Goal: Navigation & Orientation: Find specific page/section

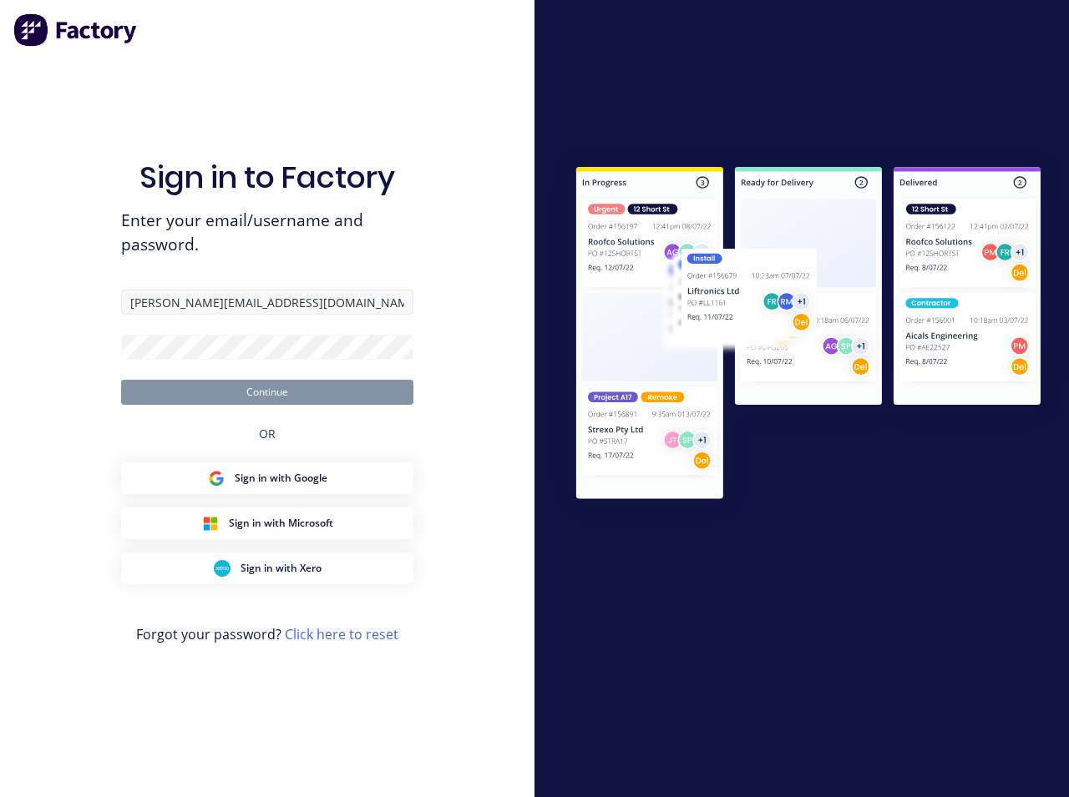
type input "paul@factory.app"
click at [26, 400] on div "Sign in to Factory Enter your email/username and password. paul@factory.app Con…" at bounding box center [267, 398] width 534 height 797
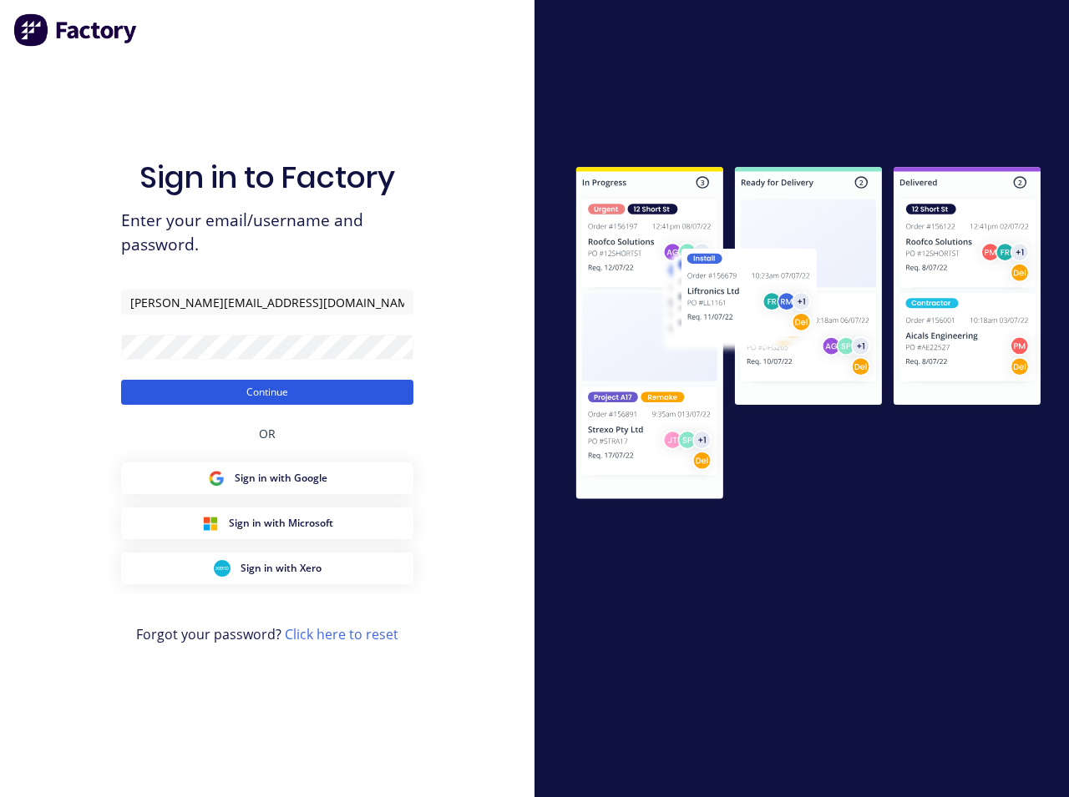
click at [179, 396] on button "Continue" at bounding box center [267, 392] width 292 height 25
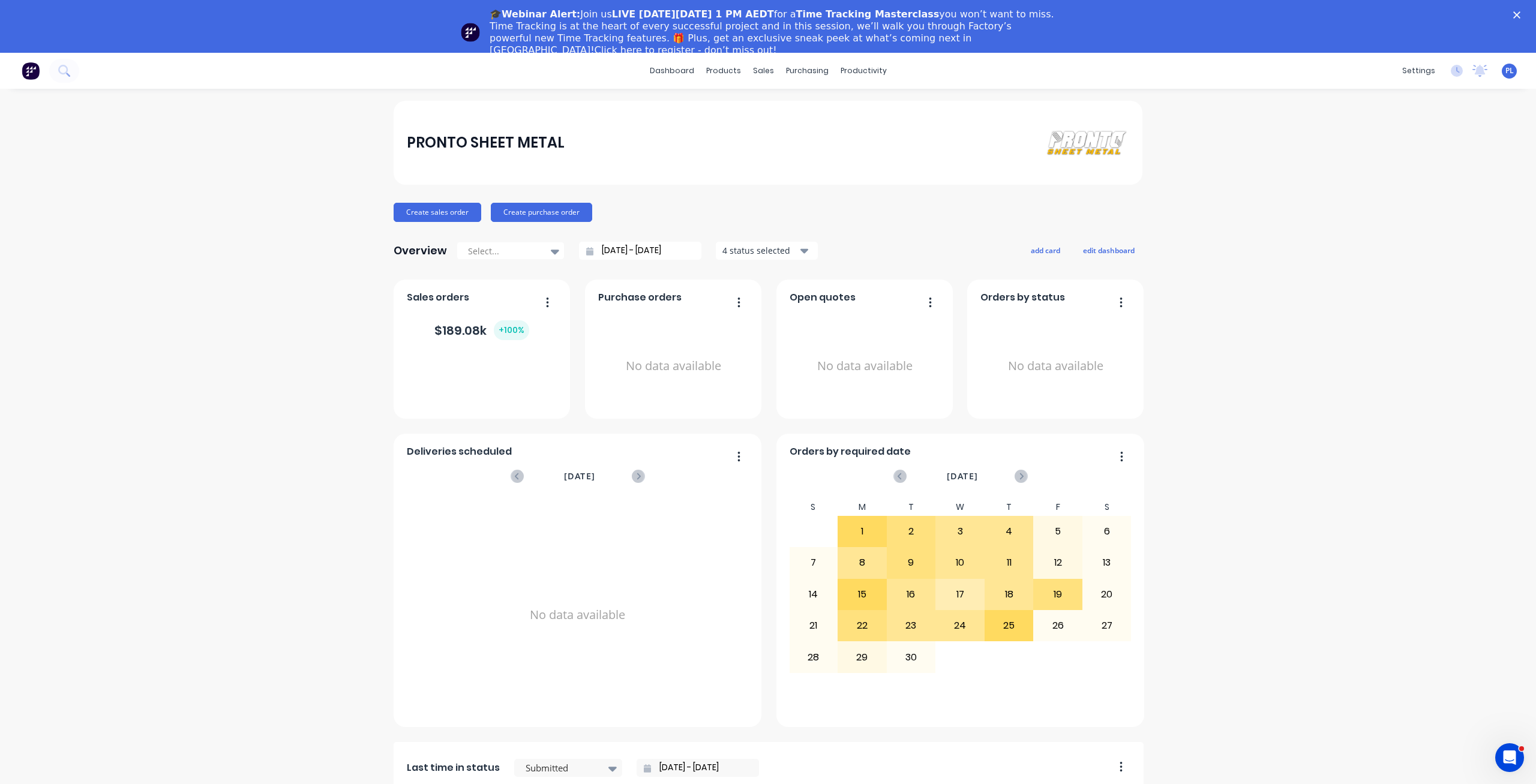
click at [768, 14] on div "Close" at bounding box center [1519, 14] width 12 height 7
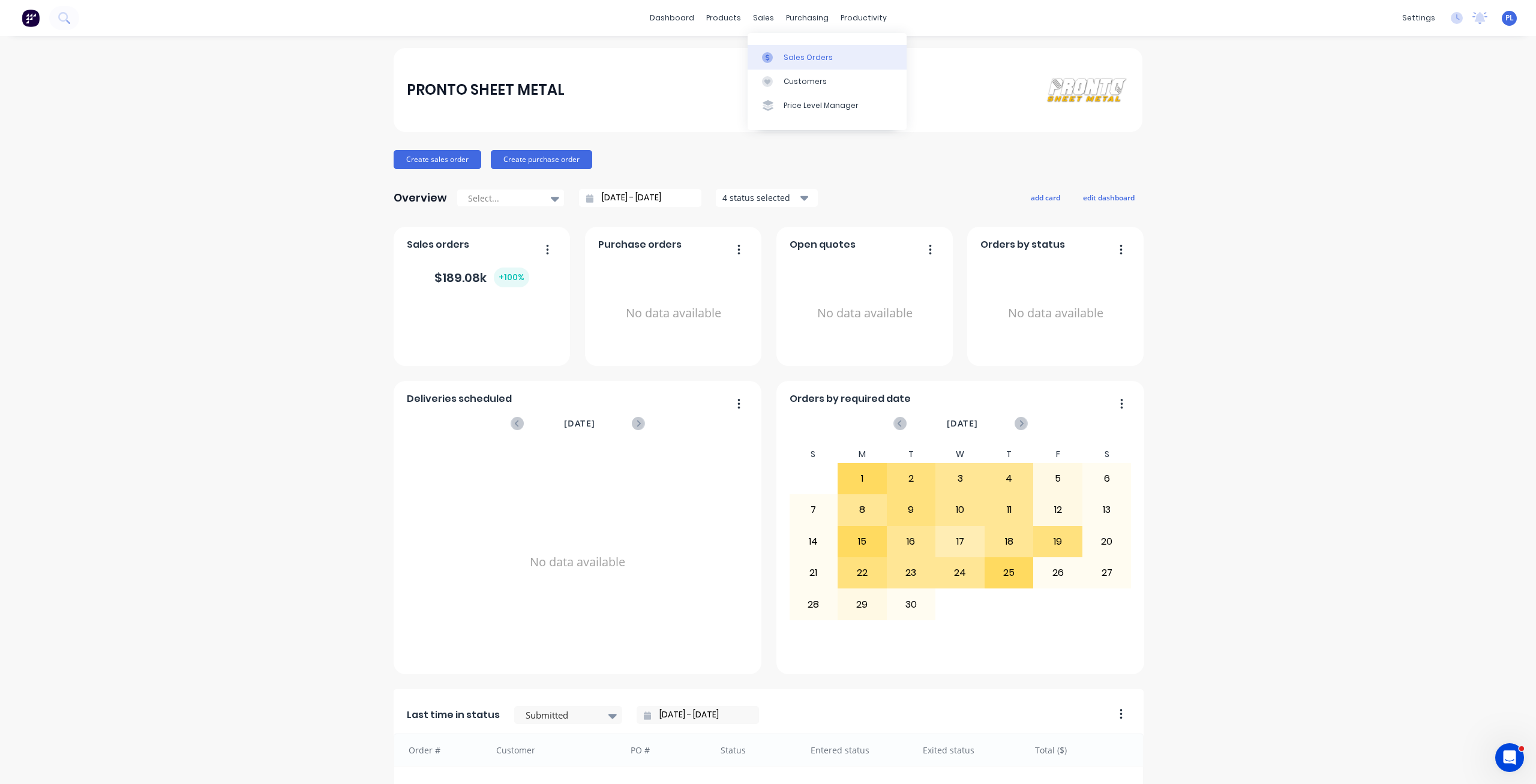
click at [768, 63] on link "Sales Orders" at bounding box center [827, 57] width 159 height 24
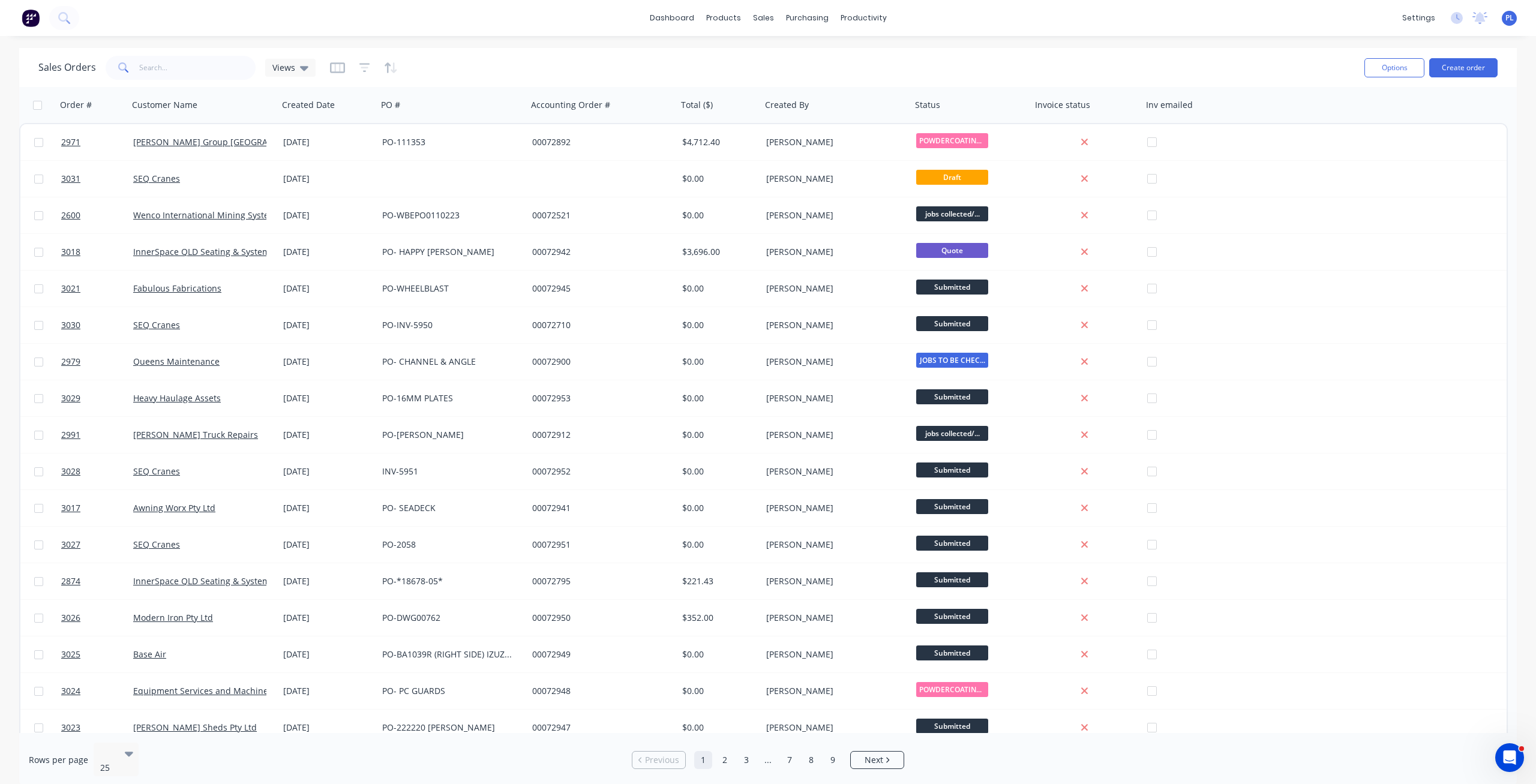
click at [0, 280] on div "Sales Orders Views Options Create order Order # Customer Name Created Date PO #…" at bounding box center [768, 418] width 1536 height 739
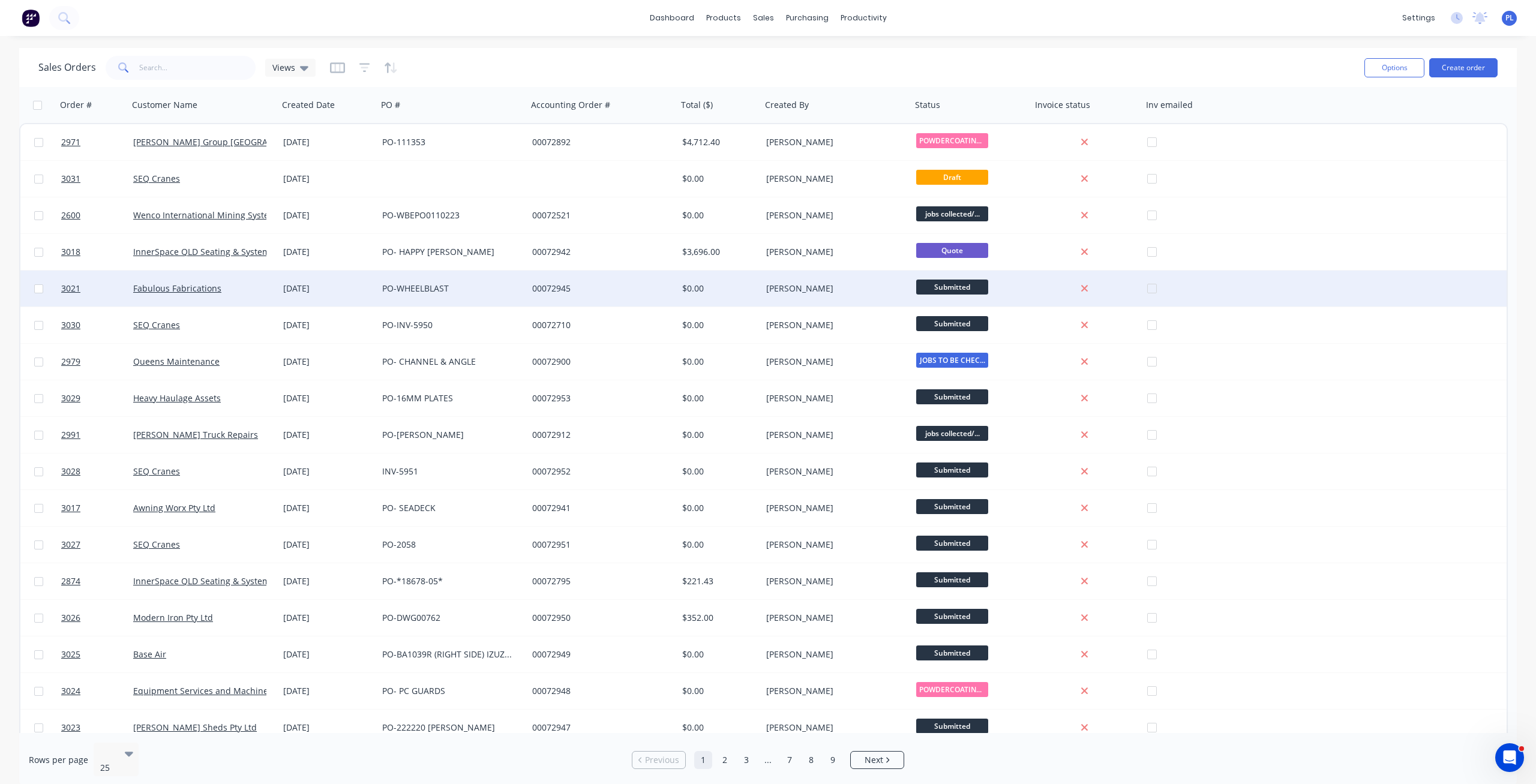
click at [254, 286] on div "Fabulous Fabrications" at bounding box center [199, 288] width 133 height 12
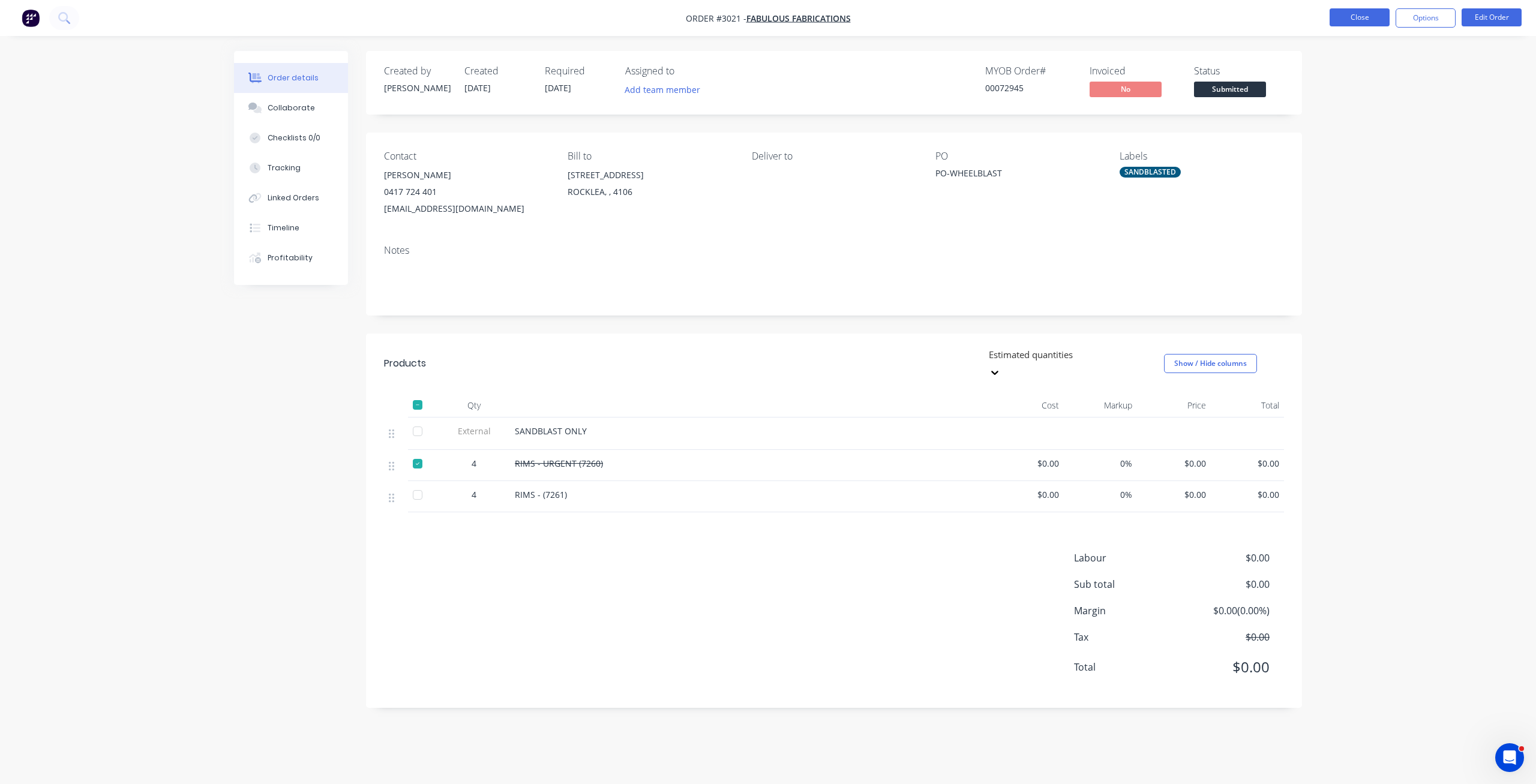
click at [768, 19] on button "Close" at bounding box center [1359, 17] width 60 height 18
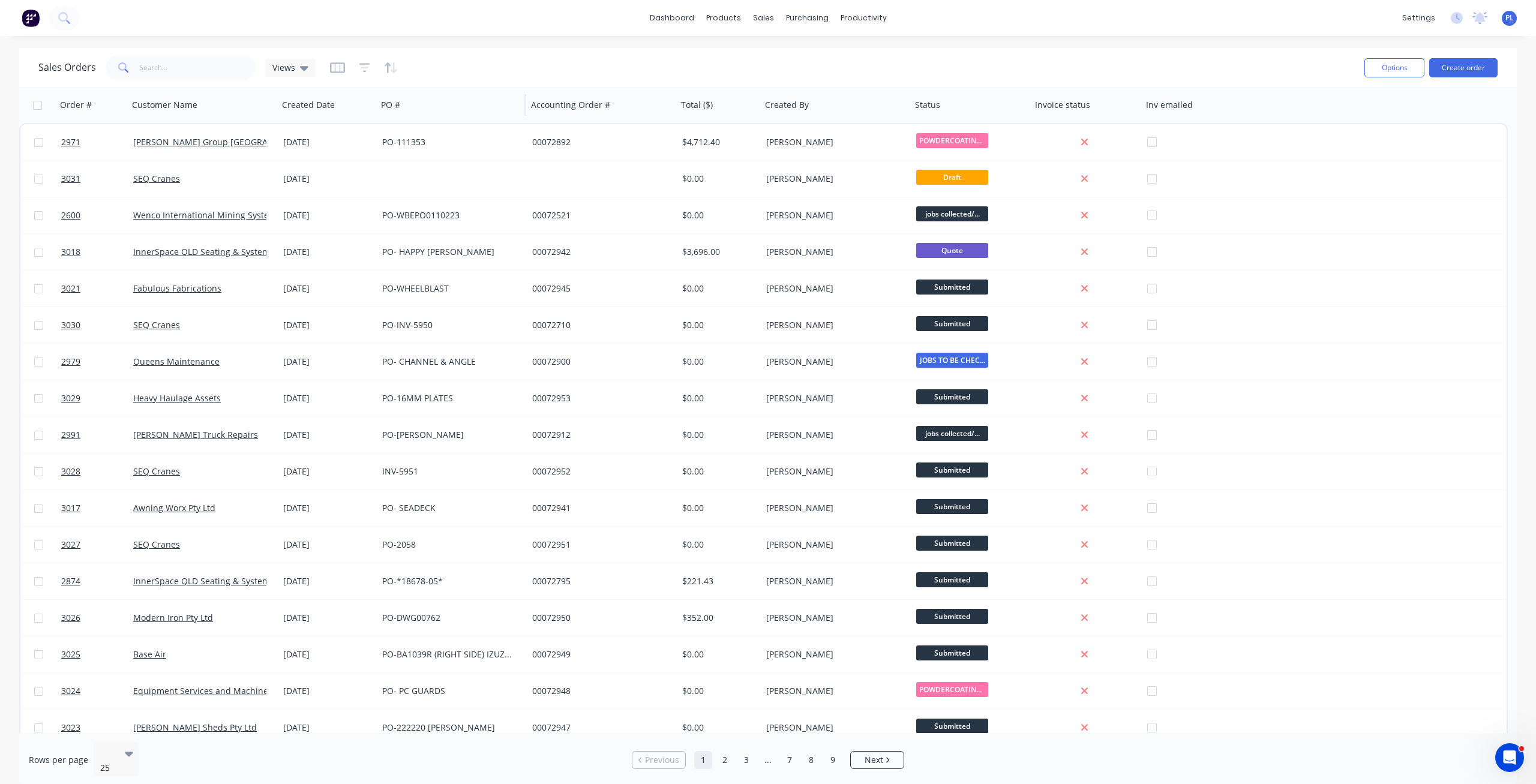
click at [466, 117] on div "PO #" at bounding box center [451, 105] width 150 height 36
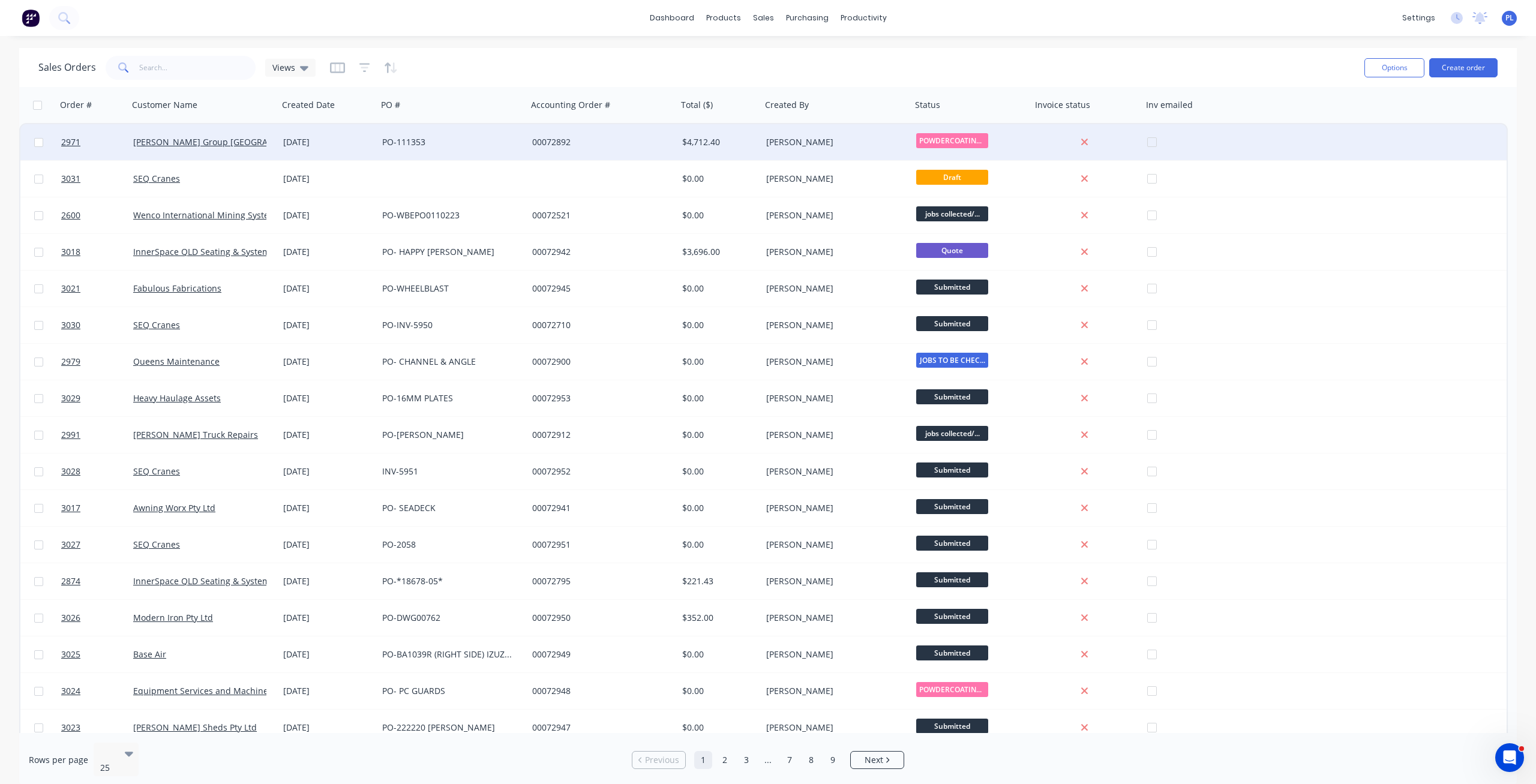
click at [416, 138] on div "PO-111353" at bounding box center [449, 142] width 133 height 12
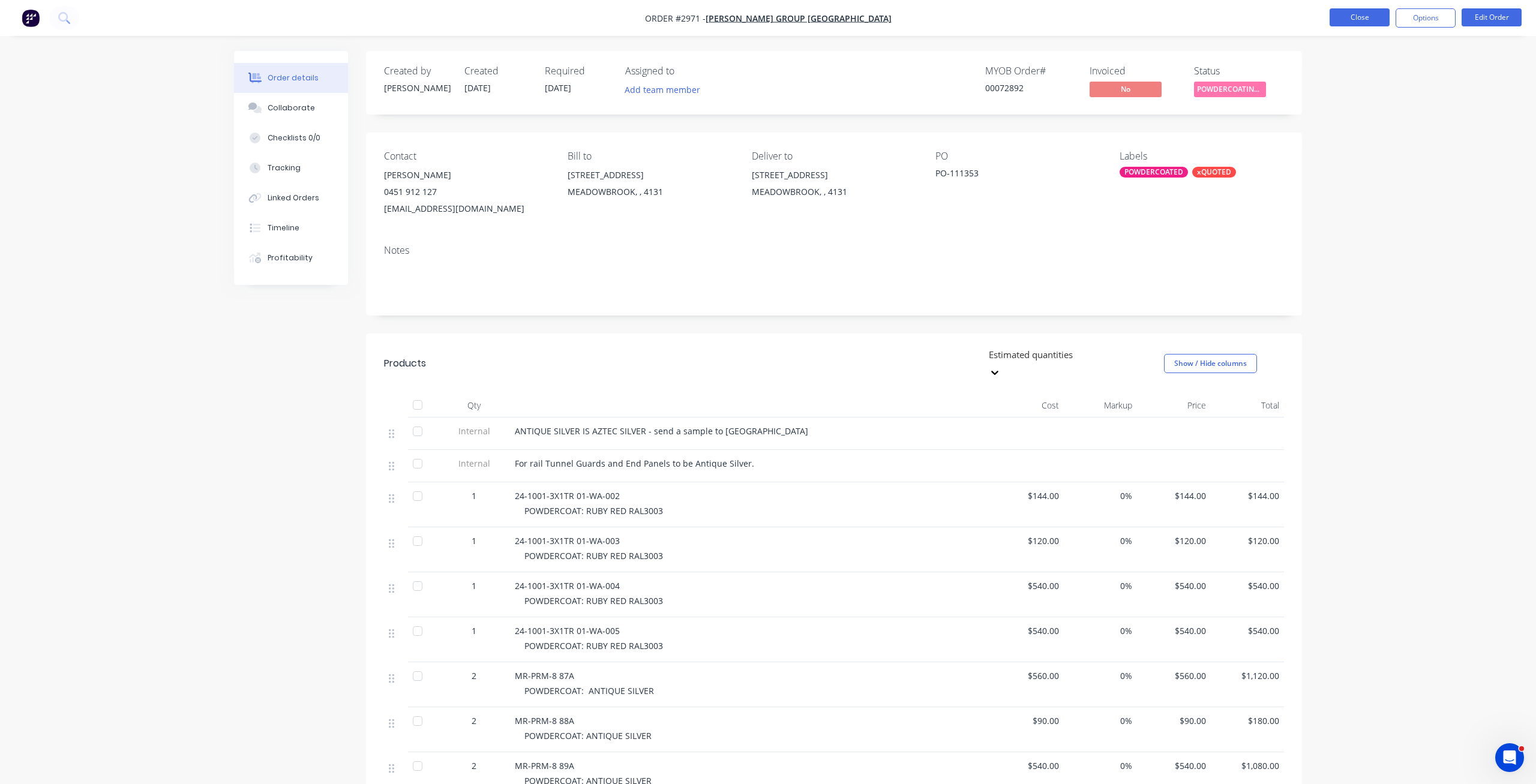
click at [768, 18] on button "Close" at bounding box center [1359, 17] width 60 height 18
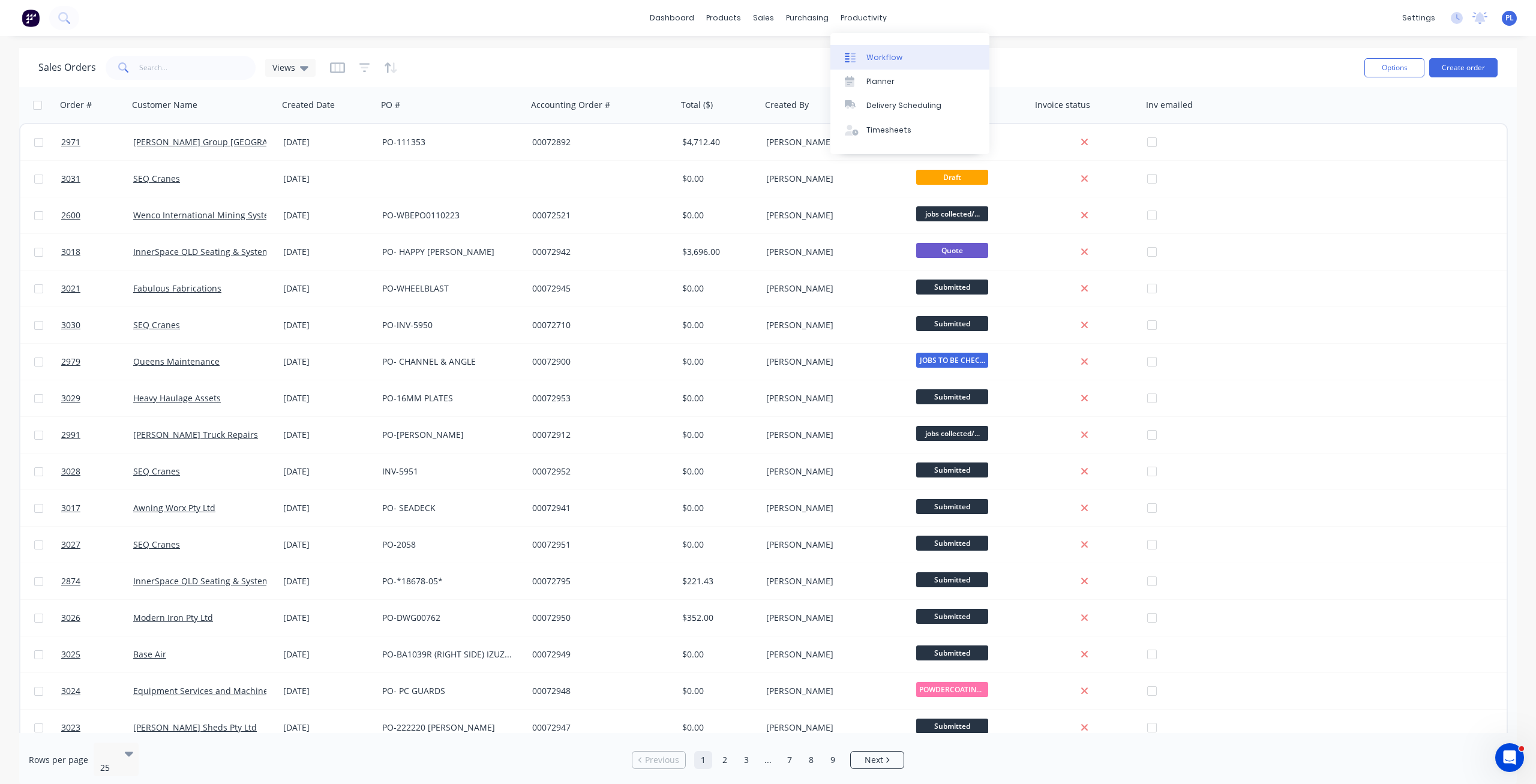
click at [768, 63] on link "Workflow" at bounding box center [909, 57] width 159 height 24
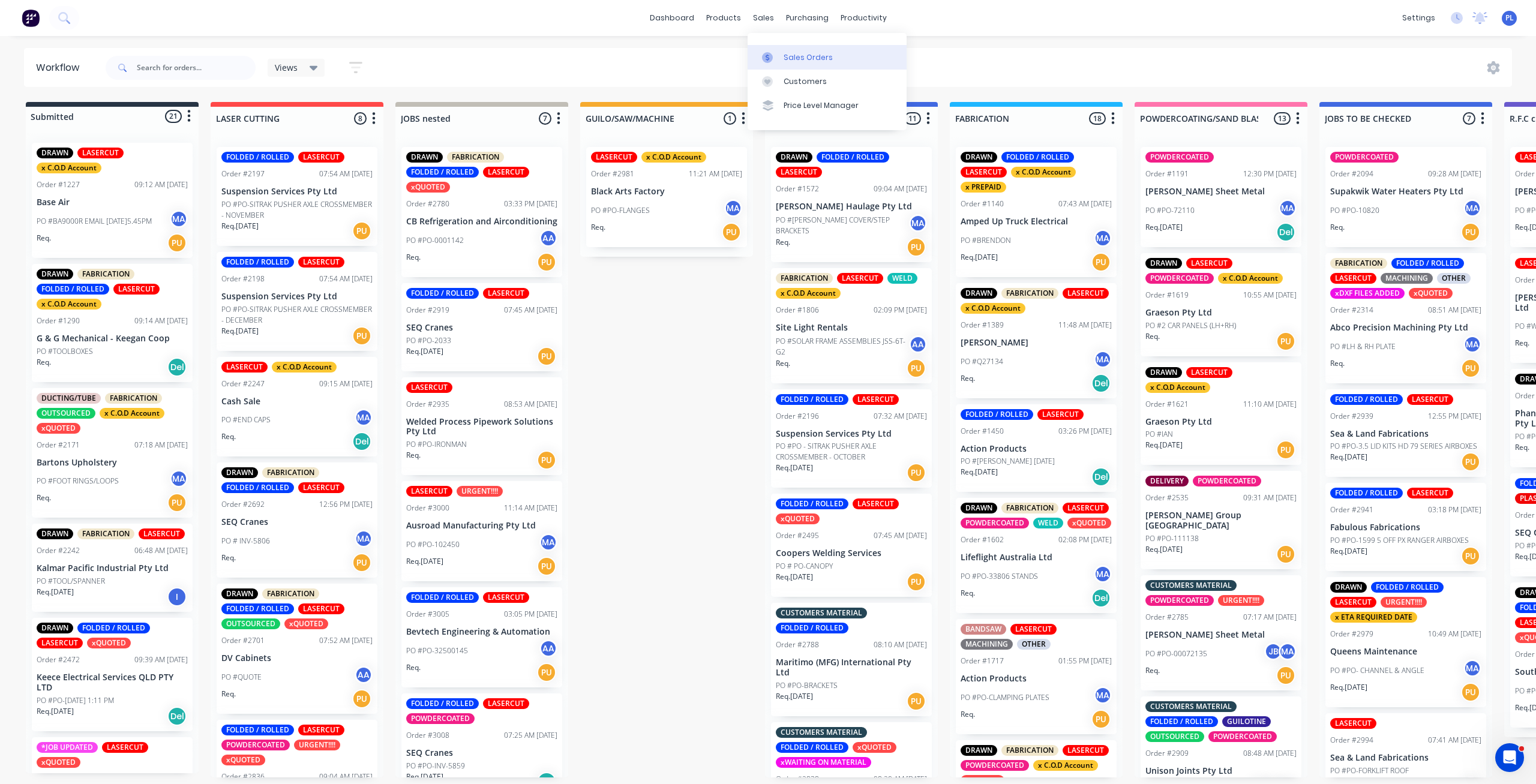
click at [768, 52] on div "Sales Orders" at bounding box center [808, 57] width 49 height 11
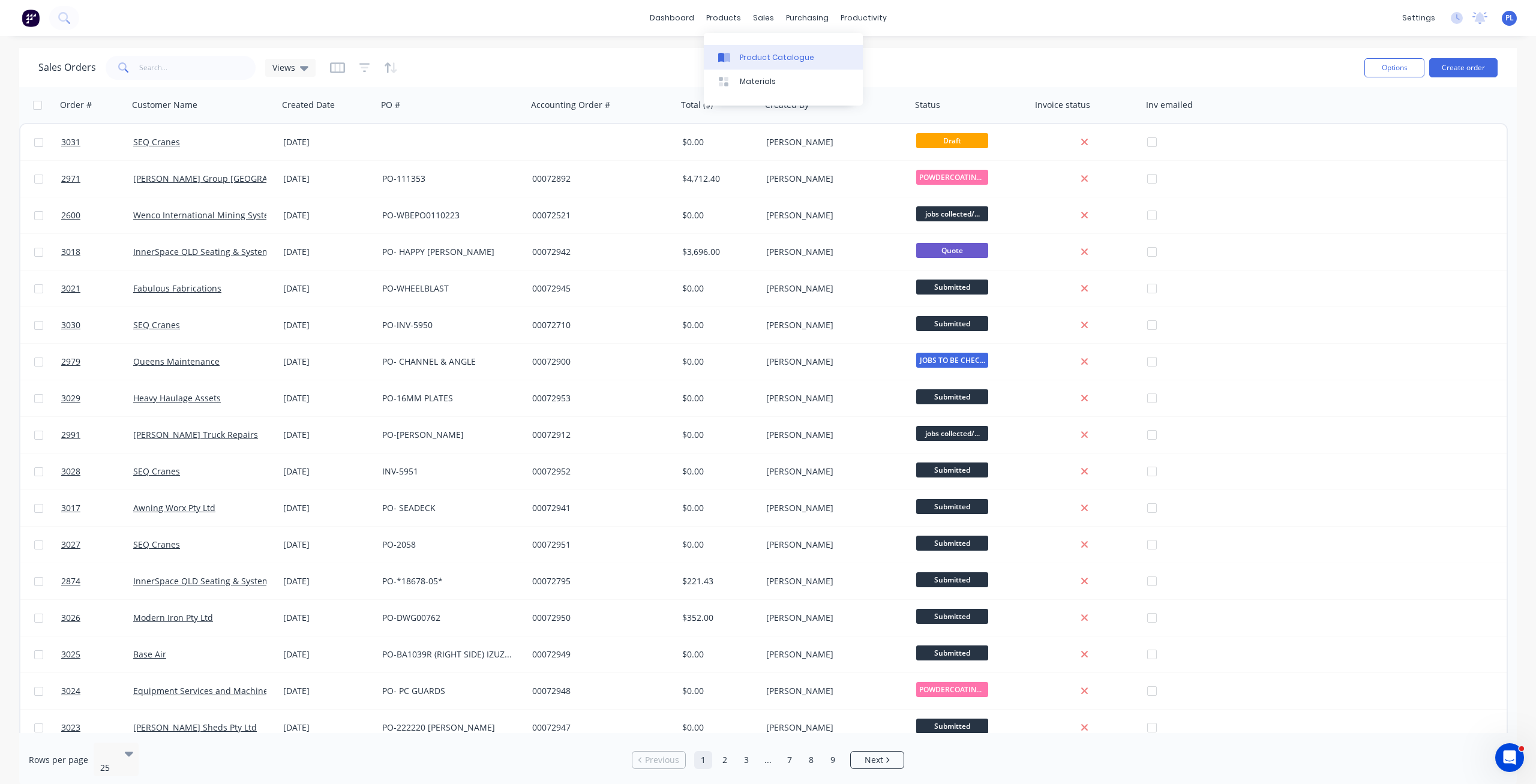
click at [745, 56] on div "Product Catalogue" at bounding box center [777, 57] width 75 height 11
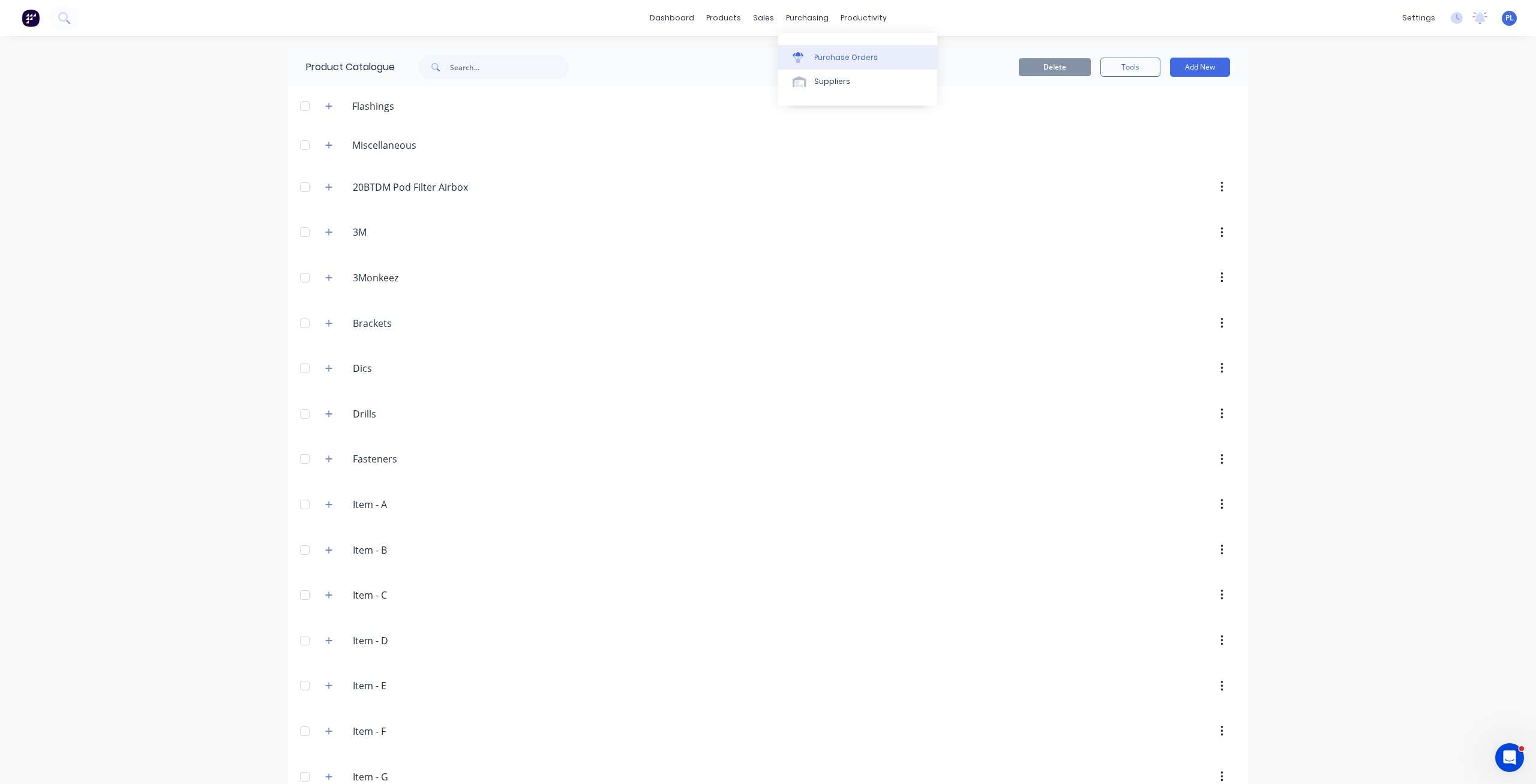
click at [768, 56] on div "Purchase Orders" at bounding box center [846, 57] width 63 height 11
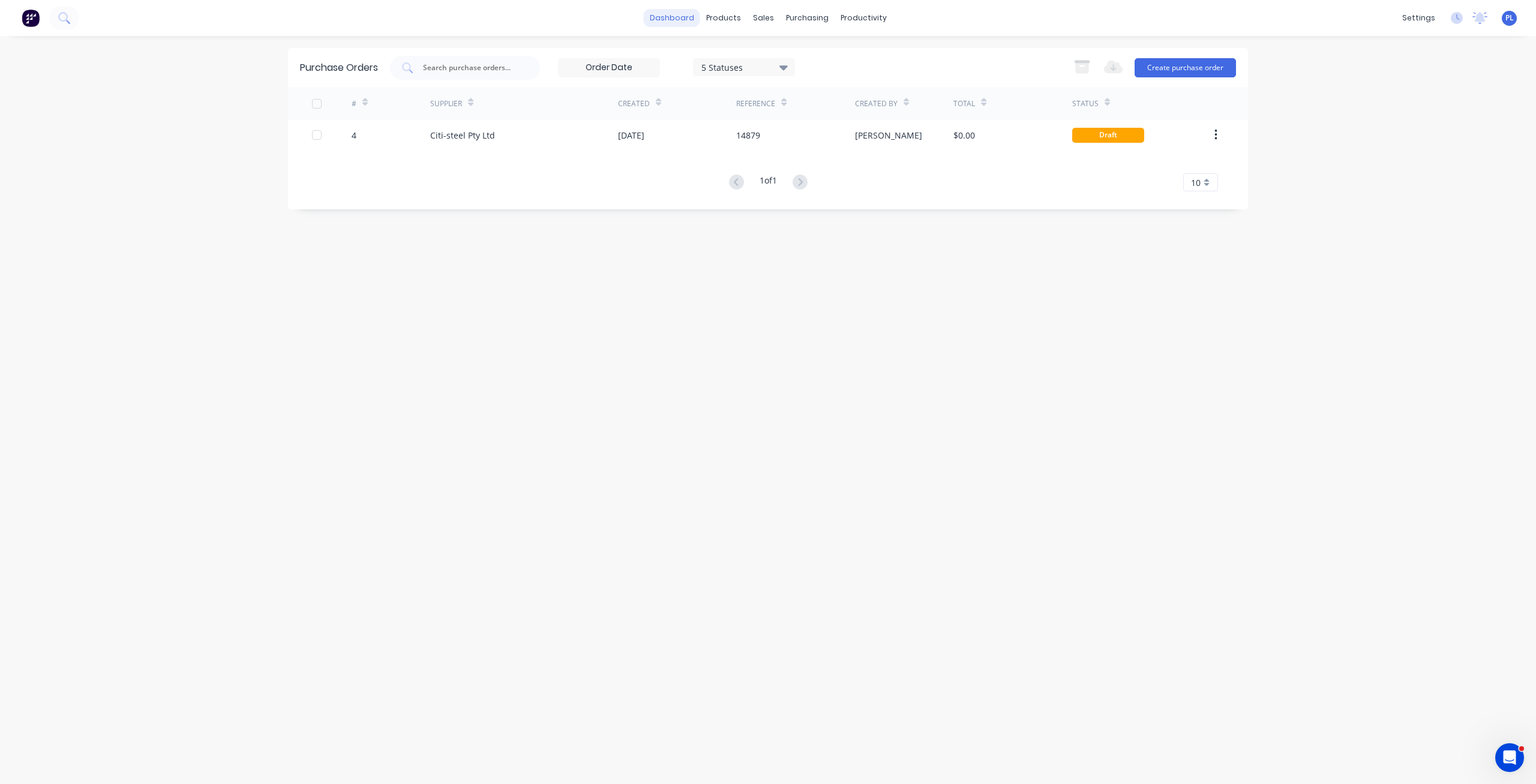
click at [666, 18] on link "dashboard" at bounding box center [672, 18] width 56 height 18
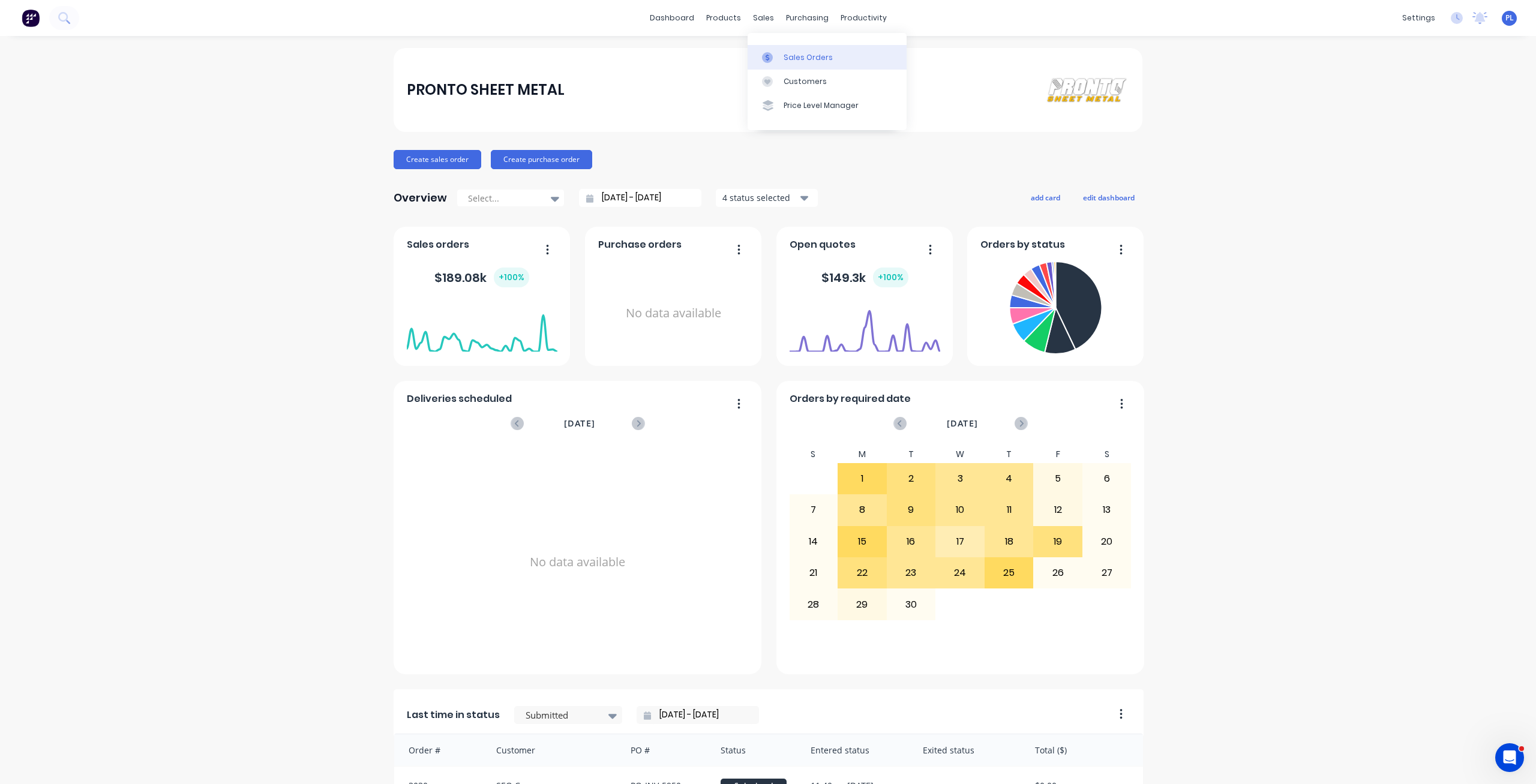
click at [768, 54] on icon at bounding box center [767, 57] width 11 height 11
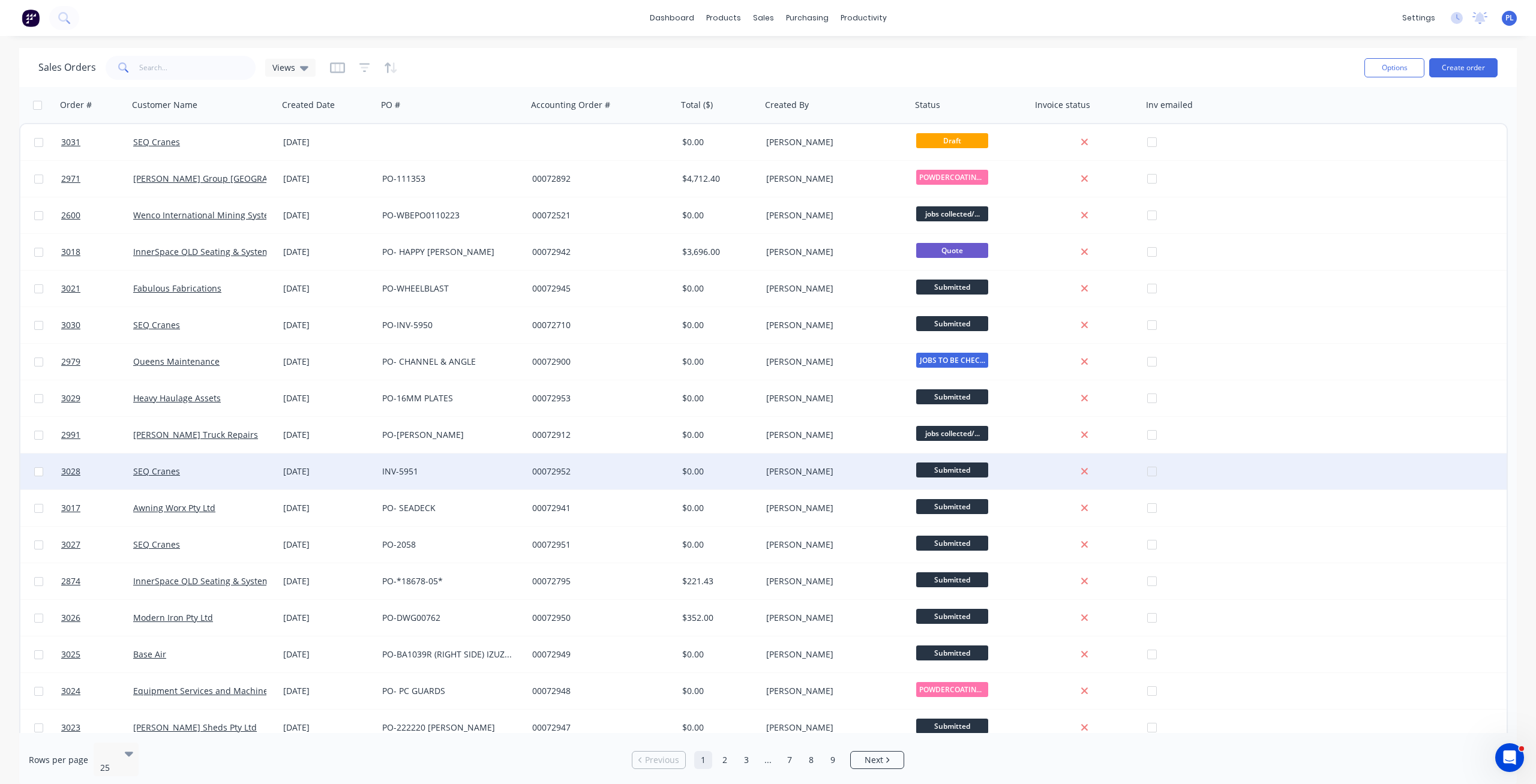
drag, startPoint x: 0, startPoint y: 492, endPoint x: 216, endPoint y: 477, distance: 216.5
click at [1, 492] on div "Sales Orders Views Options Create order Order # Customer Name Created Date PO #…" at bounding box center [768, 418] width 1536 height 739
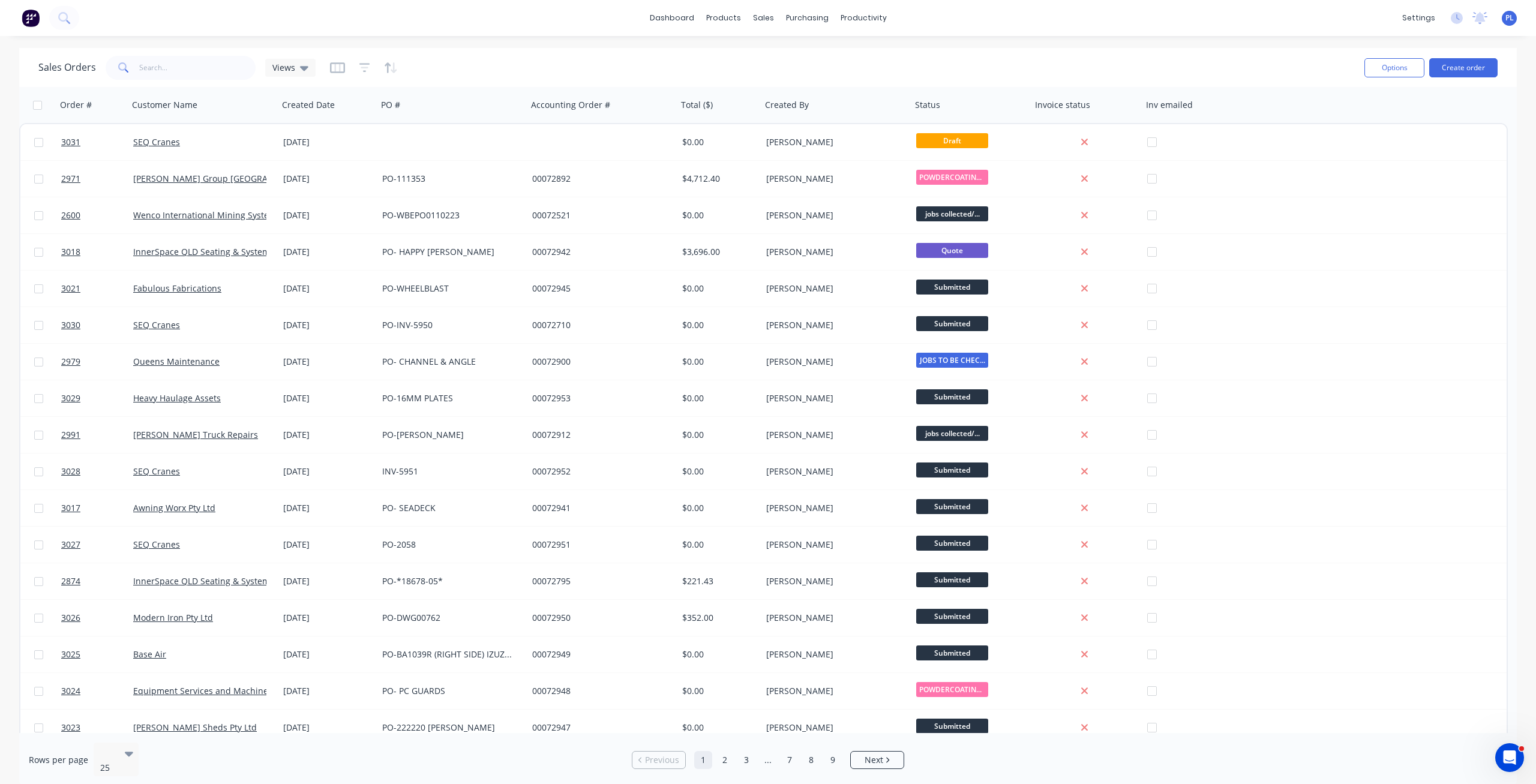
scroll to position [305, 0]
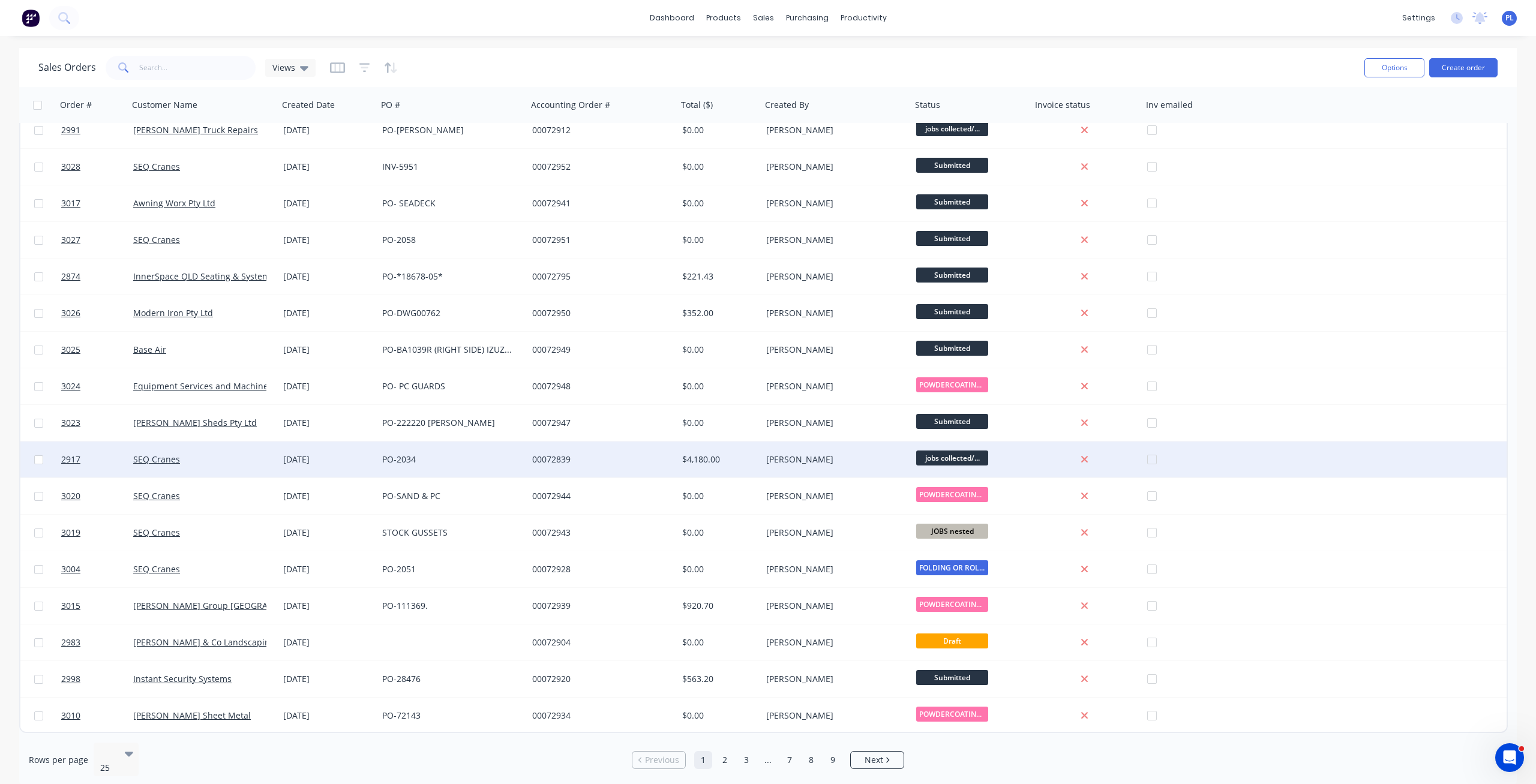
click at [434, 456] on div "PO-2034" at bounding box center [449, 459] width 133 height 12
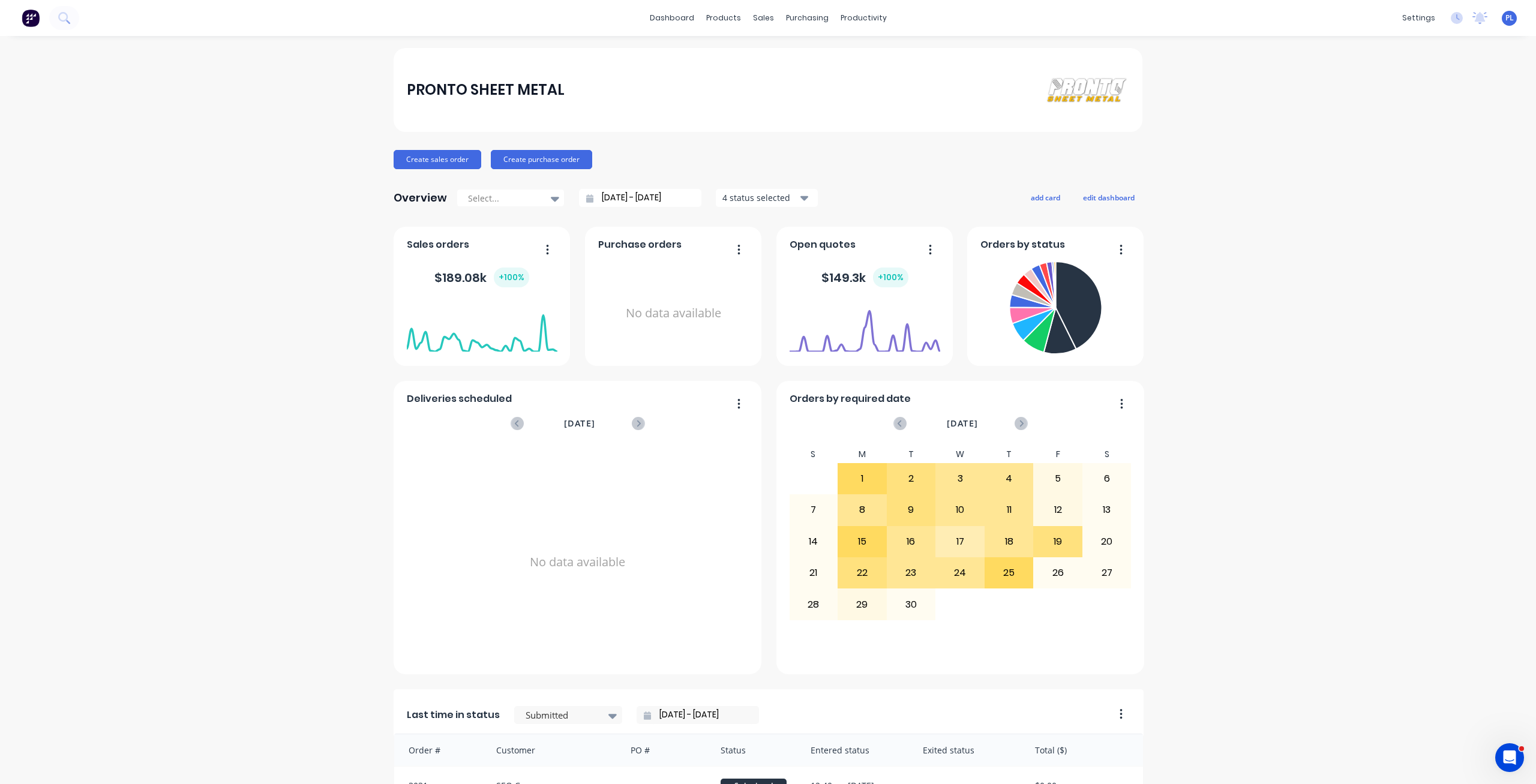
click at [1507, 17] on span "PL" at bounding box center [1509, 18] width 9 height 11
click at [1448, 152] on button "Sign out" at bounding box center [1433, 150] width 159 height 24
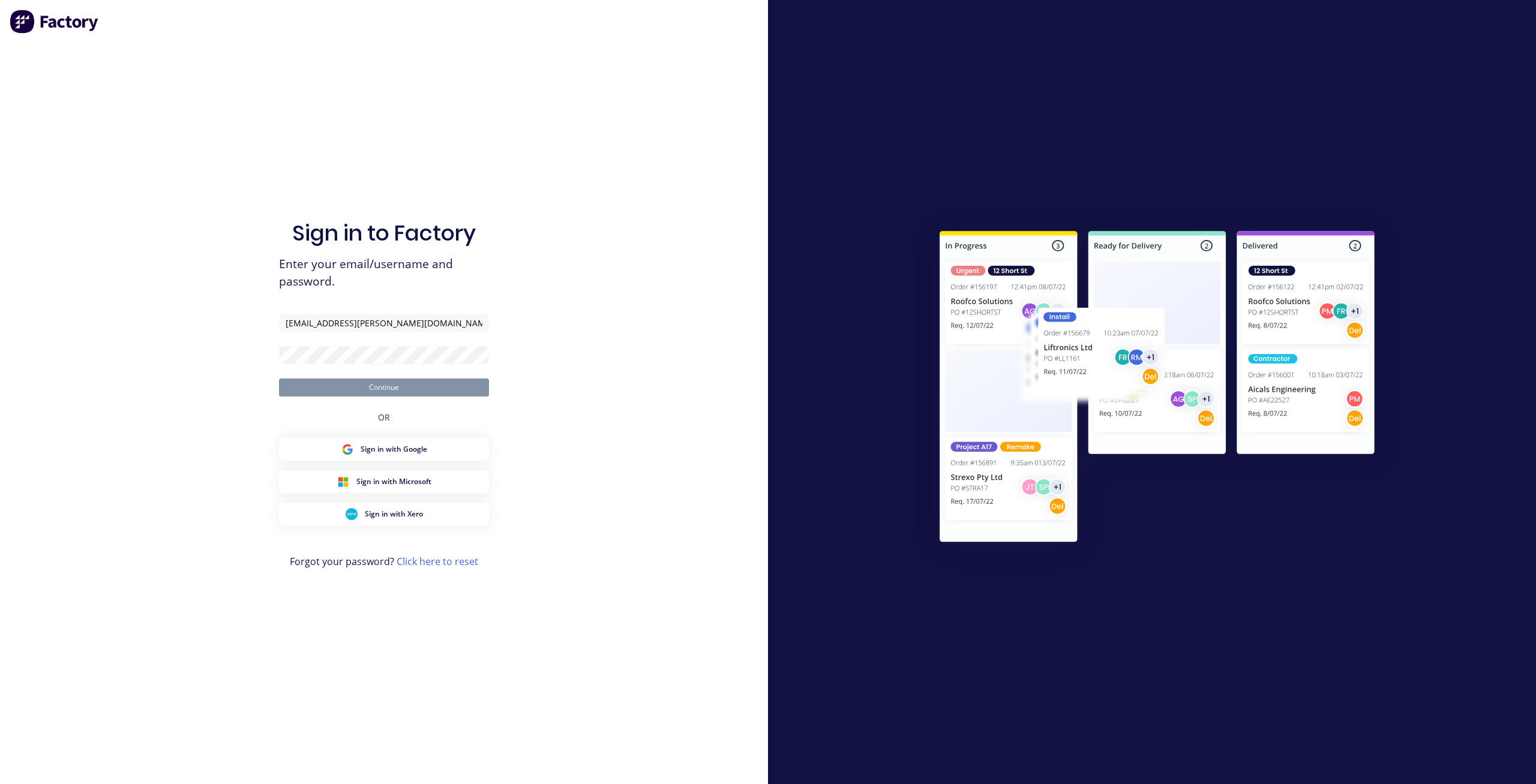
type input "[EMAIL_ADDRESS][PERSON_NAME][DOMAIN_NAME]"
click at [617, 398] on div "Sign in to Factory Enter your email/username and password. [EMAIL_ADDRESS][PERS…" at bounding box center [384, 392] width 768 height 784
click at [445, 395] on button "Continue" at bounding box center [384, 387] width 210 height 18
